Goal: Find specific page/section: Find specific page/section

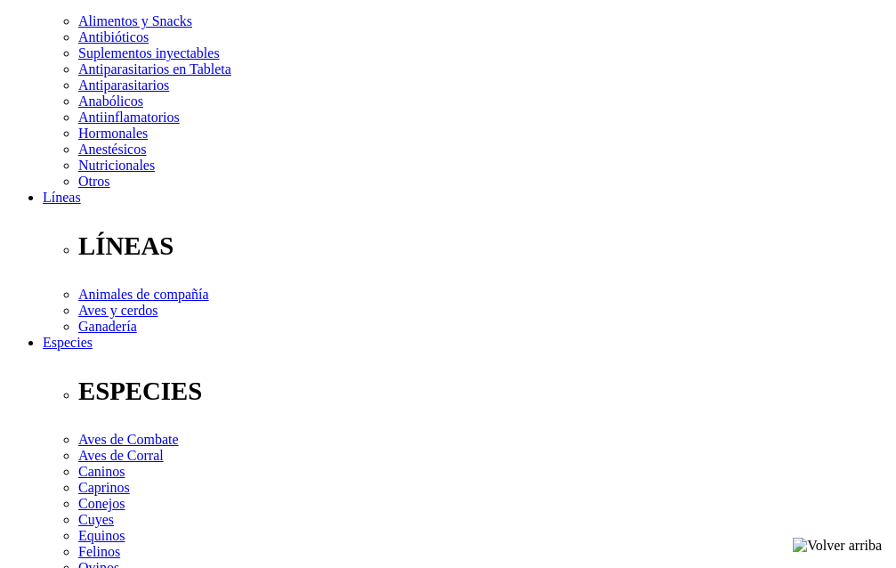
scroll to position [267, 0]
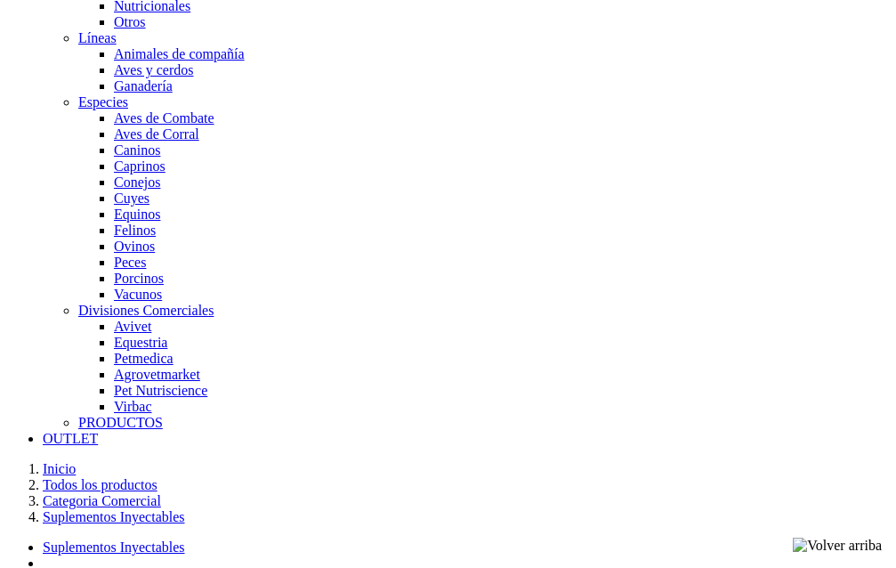
scroll to position [1513, 0]
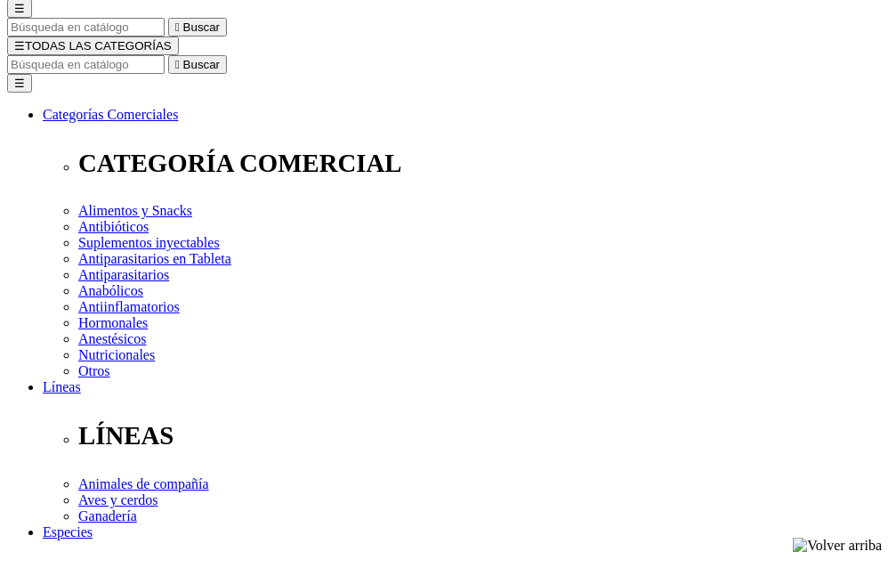
scroll to position [178, 0]
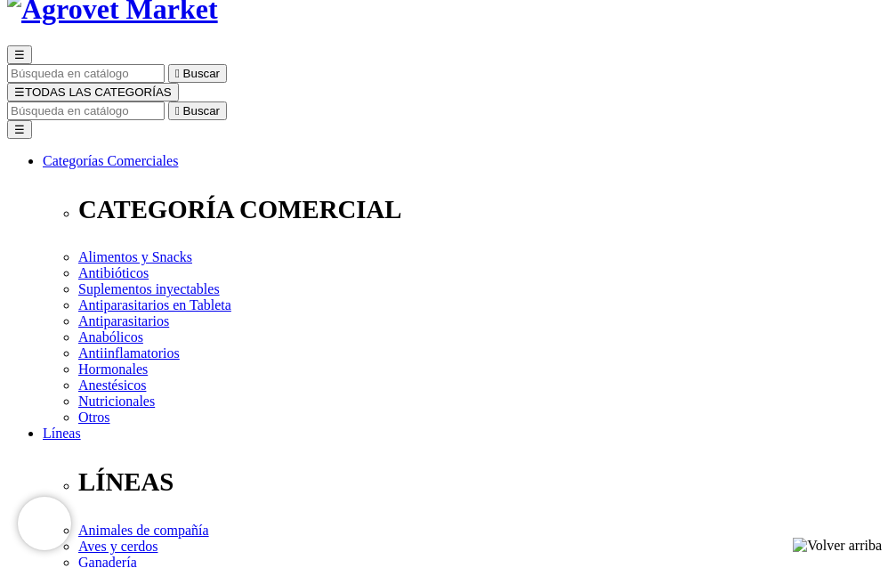
scroll to position [89, 0]
